Goal: Task Accomplishment & Management: Use online tool/utility

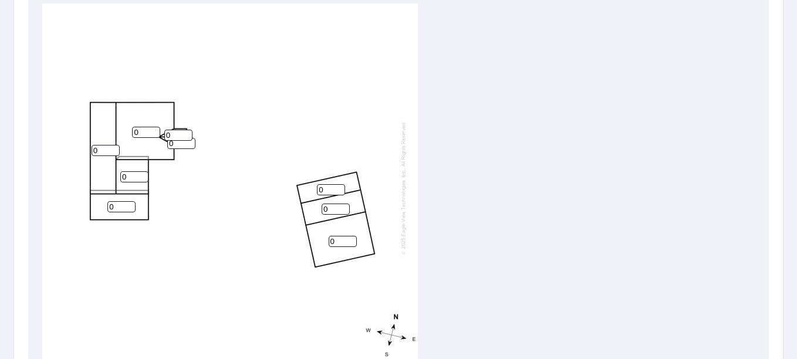
scroll to position [411, 0]
click at [118, 208] on input "0" at bounding box center [121, 205] width 28 height 11
type input "2"
drag, startPoint x: 137, startPoint y: 174, endPoint x: 119, endPoint y: 174, distance: 17.6
click at [119, 174] on div "0 0 0 2 0 0 0 0 0" at bounding box center [230, 186] width 376 height 369
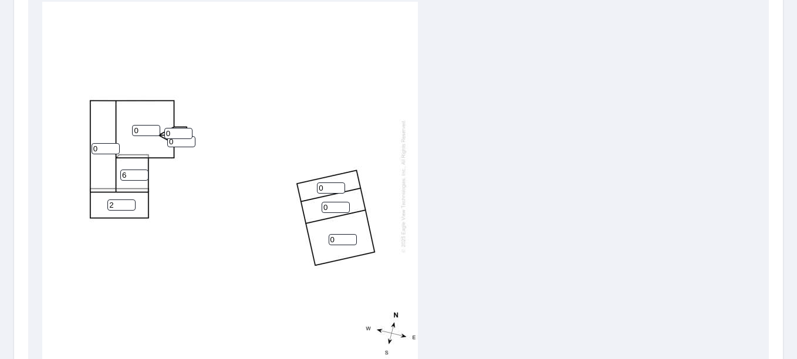
type input "6"
drag, startPoint x: 100, startPoint y: 148, endPoint x: 73, endPoint y: 145, distance: 27.2
click at [73, 145] on div "0 0 0 2 0 6 0 0 0" at bounding box center [230, 186] width 376 height 369
type input "6"
drag, startPoint x: 138, startPoint y: 131, endPoint x: 129, endPoint y: 130, distance: 10.1
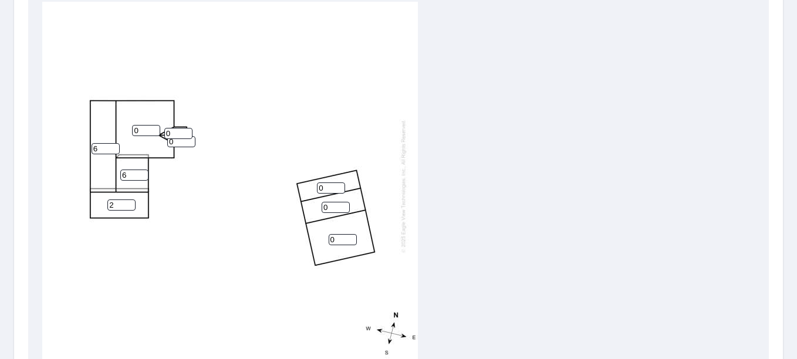
click at [129, 130] on div "0 0 6 2 0 6 0 0 0" at bounding box center [230, 186] width 376 height 369
type input "4"
drag, startPoint x: 171, startPoint y: 133, endPoint x: 154, endPoint y: 133, distance: 17.0
click at [154, 133] on div "4 0 6 2 0 6 0 0 0" at bounding box center [230, 186] width 376 height 369
type input "6"
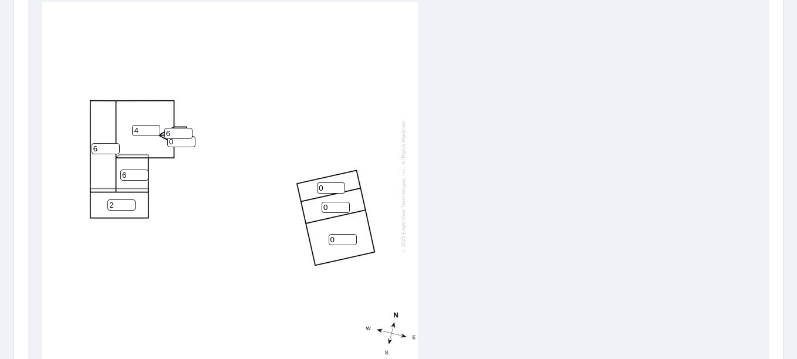
drag, startPoint x: 174, startPoint y: 141, endPoint x: 146, endPoint y: 137, distance: 28.5
click at [151, 141] on div "4 0 6 2 0 6 0 0 6" at bounding box center [230, 186] width 376 height 369
type input "6"
drag, startPoint x: 331, startPoint y: 186, endPoint x: 305, endPoint y: 184, distance: 26.5
click at [310, 186] on div "4 0 6 2 0 6 0 6 6" at bounding box center [230, 186] width 376 height 369
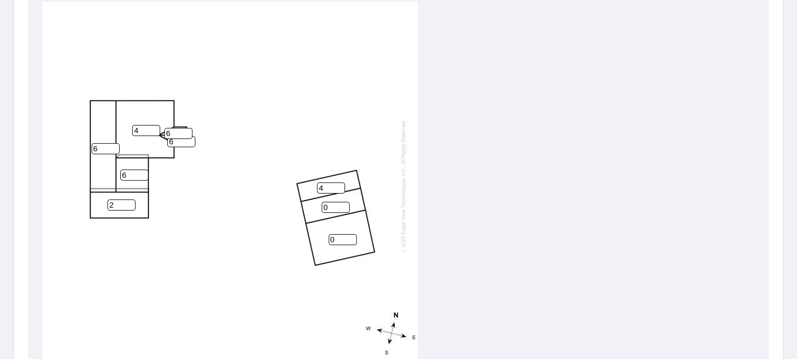
type input "4"
drag, startPoint x: 337, startPoint y: 205, endPoint x: 288, endPoint y: 194, distance: 51.1
click at [295, 205] on div "4 0 6 2 0 6 4 6 6" at bounding box center [230, 186] width 376 height 369
type input "4"
drag, startPoint x: 347, startPoint y: 242, endPoint x: 300, endPoint y: 228, distance: 49.0
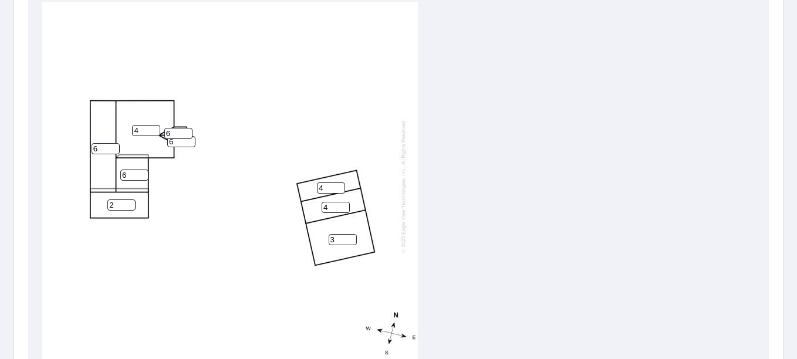
type input "3"
click at [329, 234] on input "3" at bounding box center [343, 239] width 28 height 11
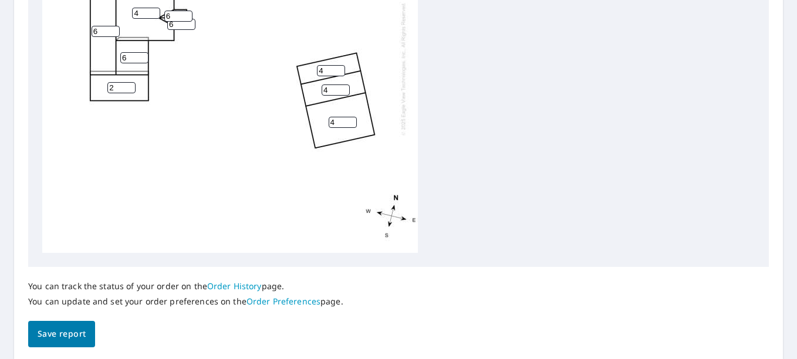
scroll to position [570, 0]
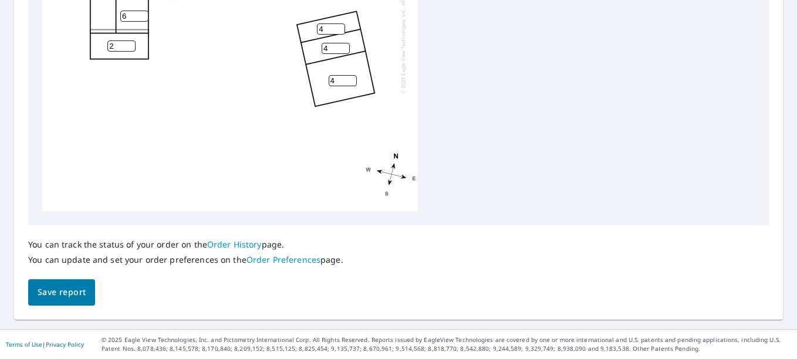
type input "4"
click at [65, 295] on span "Save report" at bounding box center [62, 292] width 48 height 15
